Goal: Find specific page/section: Find specific page/section

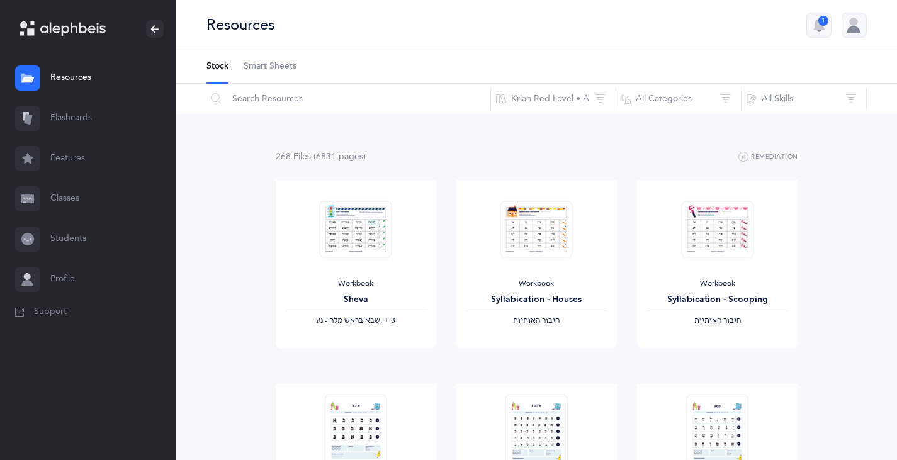
click at [72, 234] on link "Students" at bounding box center [88, 239] width 176 height 40
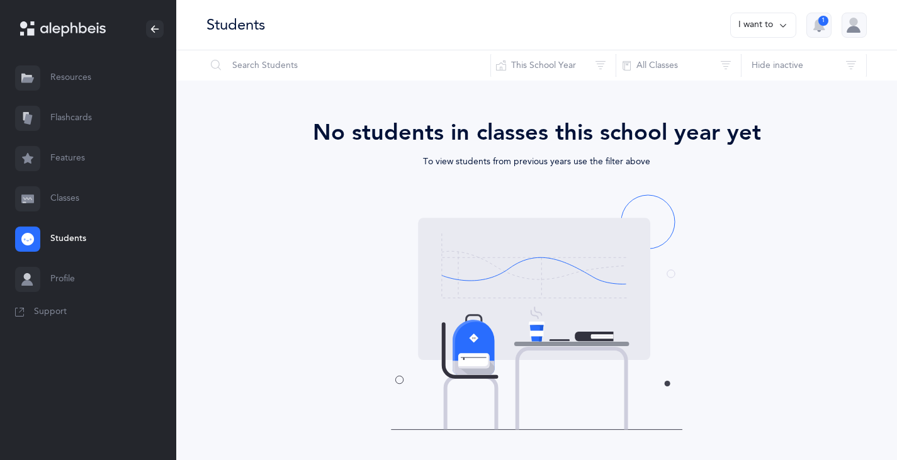
click at [60, 76] on link "Resources" at bounding box center [88, 78] width 176 height 40
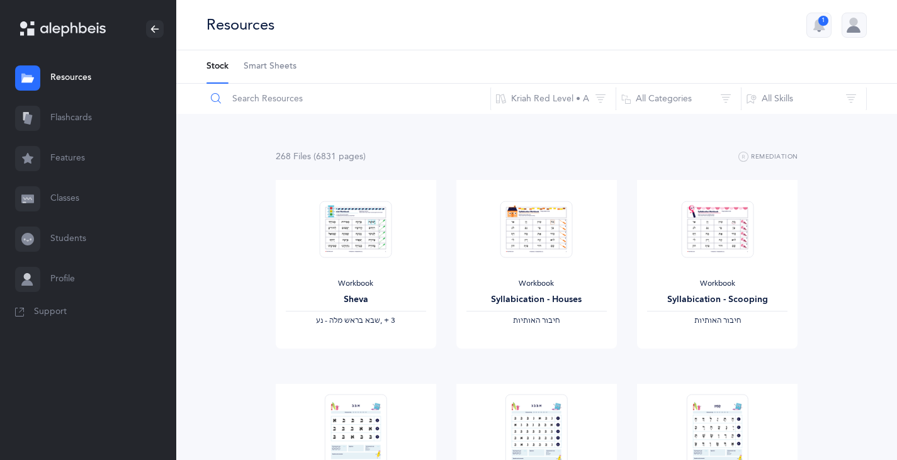
click at [230, 98] on input "text" at bounding box center [348, 99] width 285 height 30
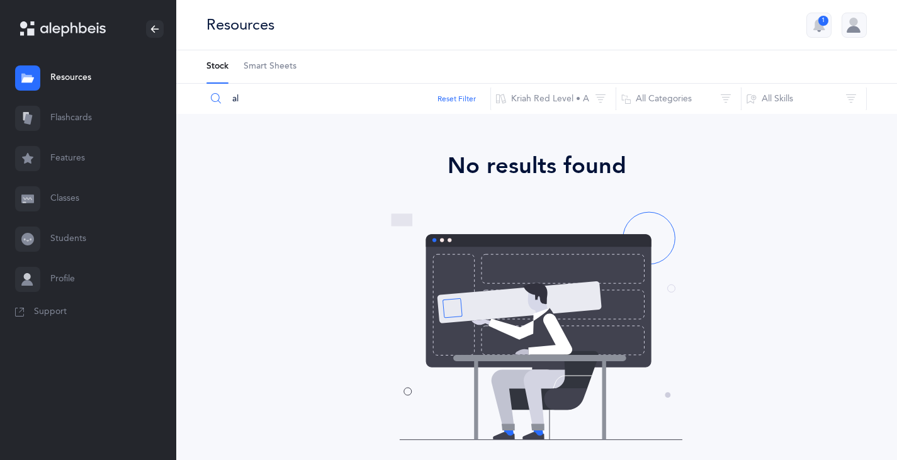
type input "a"
